Goal: Task Accomplishment & Management: Use online tool/utility

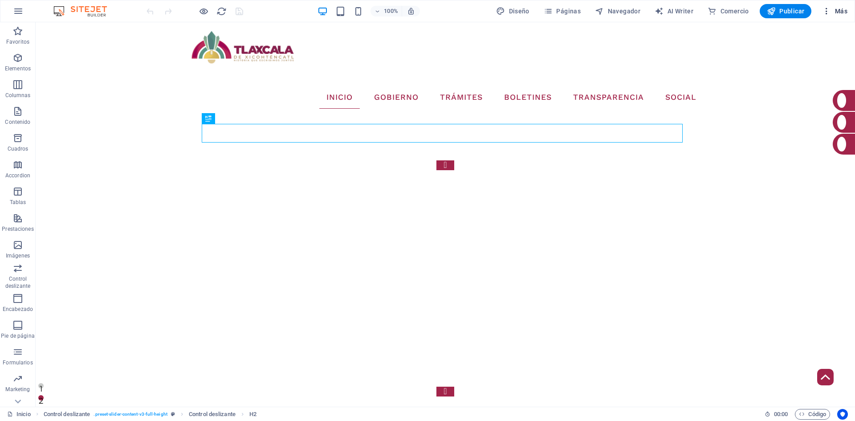
click at [821, 10] on button "Más" at bounding box center [835, 11] width 33 height 14
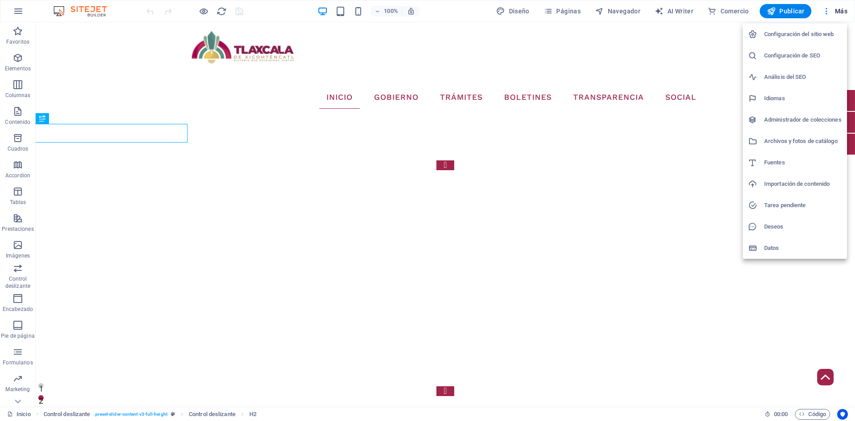
click at [795, 122] on h6 "Administrador de colecciones" at bounding box center [803, 119] width 78 height 11
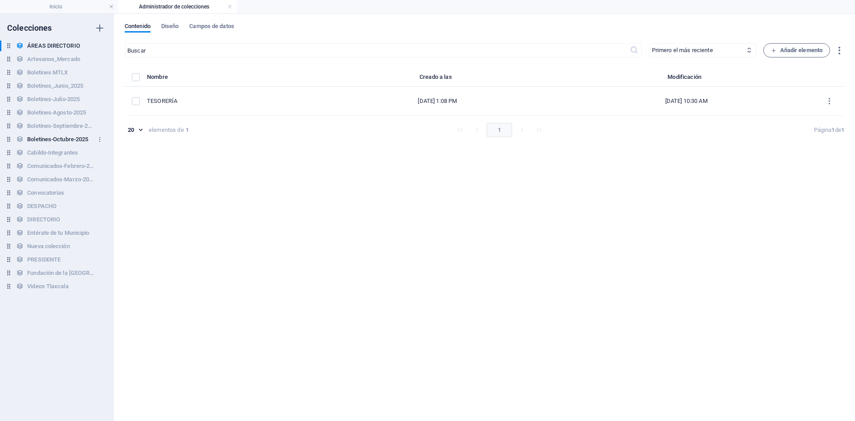
click at [69, 136] on h6 "Boletines-Octubre-2025" at bounding box center [57, 139] width 61 height 11
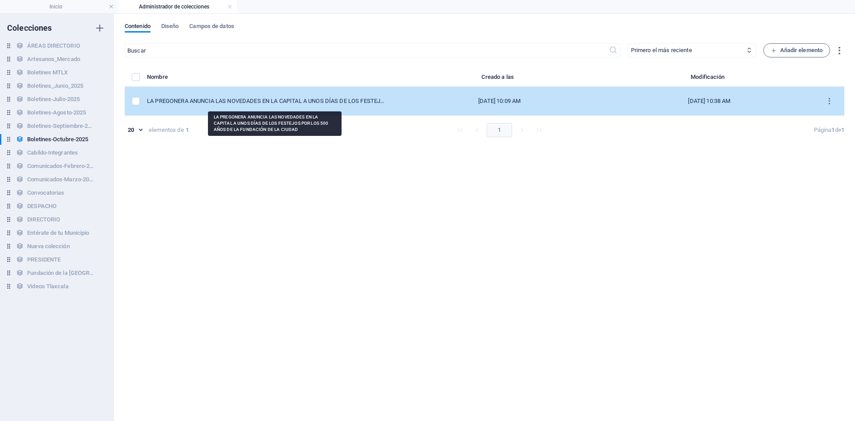
click at [269, 103] on div "LA PREGONERA ANUNCIA LAS NOVEDADES EN LA CAPITAL A UNOS DÍAS DE LOS FESTEJOS PO…" at bounding box center [267, 101] width 241 height 8
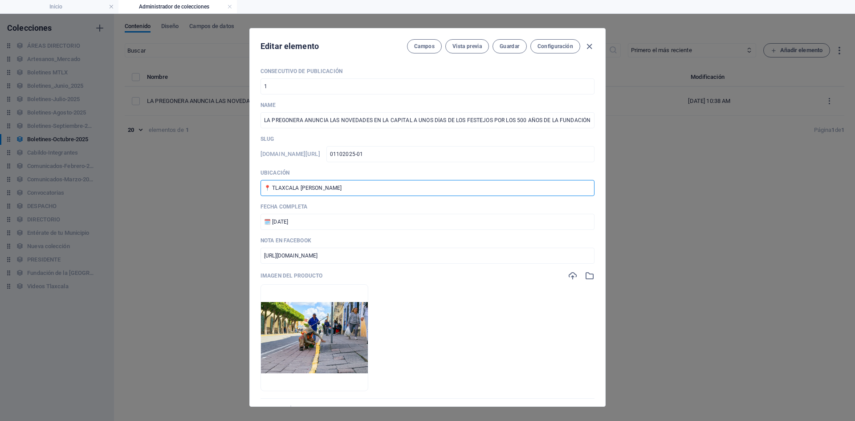
click at [402, 188] on input "📍 TLAXCALA [PERSON_NAME]" at bounding box center [428, 188] width 334 height 16
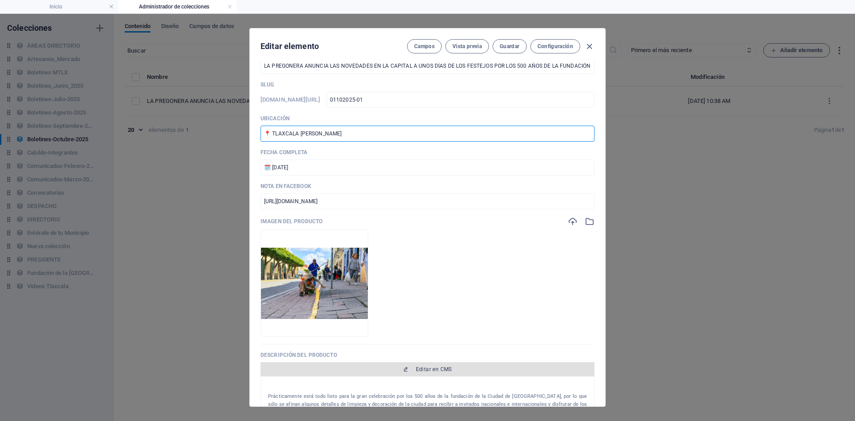
scroll to position [89, 0]
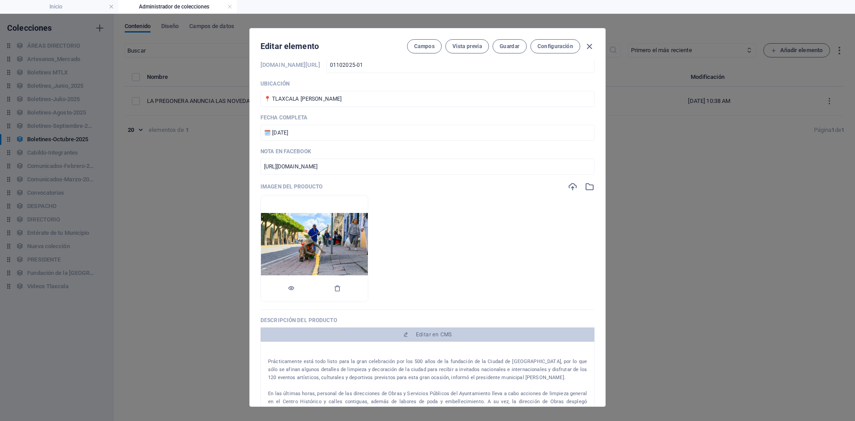
click at [368, 290] on div at bounding box center [314, 288] width 107 height 27
click at [368, 286] on div at bounding box center [314, 288] width 107 height 27
click at [341, 288] on icon "button" at bounding box center [337, 288] width 7 height 7
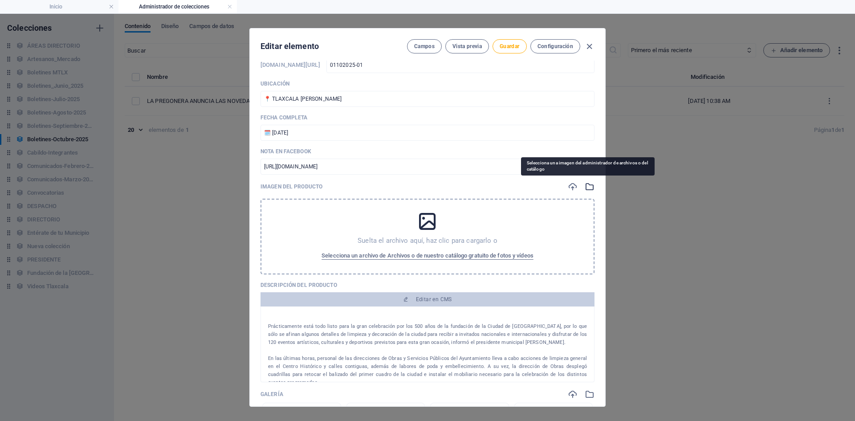
click at [587, 185] on icon "button" at bounding box center [590, 187] width 10 height 10
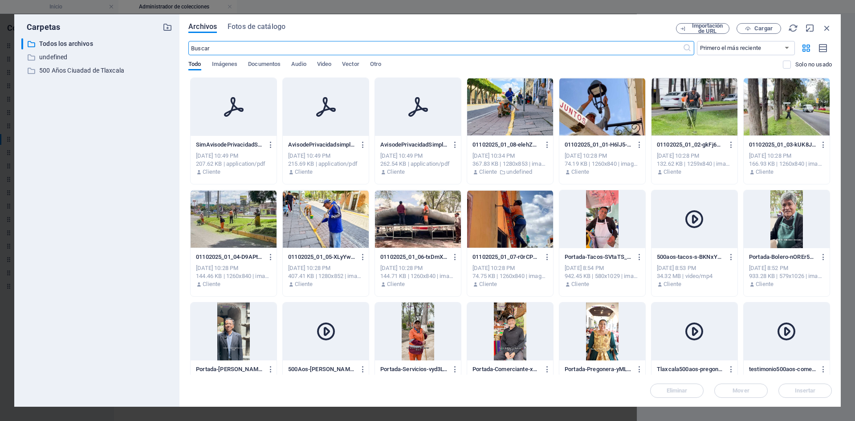
click at [515, 118] on div at bounding box center [510, 107] width 86 height 58
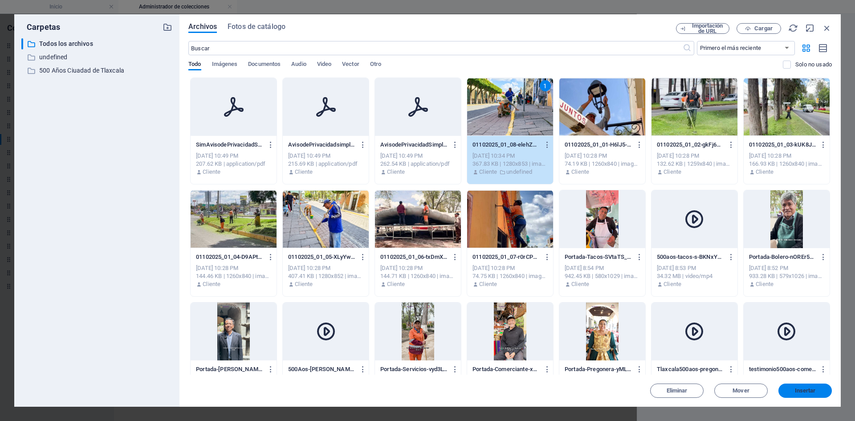
click at [798, 387] on button "Insertar" at bounding box center [805, 391] width 53 height 14
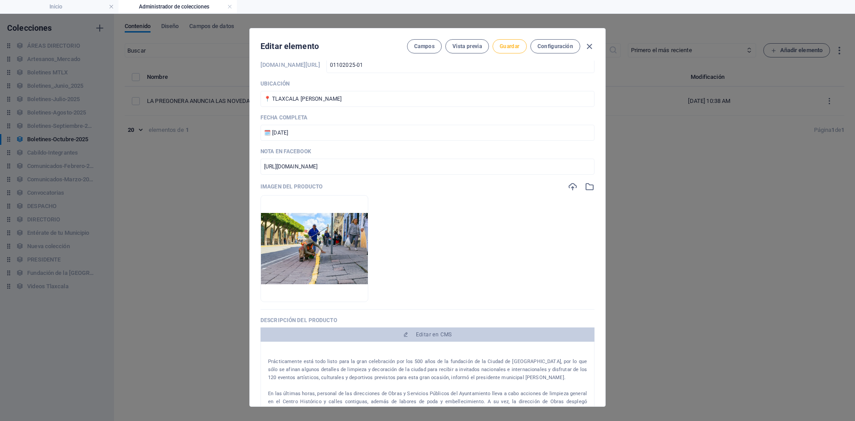
click at [511, 49] on span "Guardar" at bounding box center [510, 46] width 20 height 7
